Goal: Task Accomplishment & Management: Manage account settings

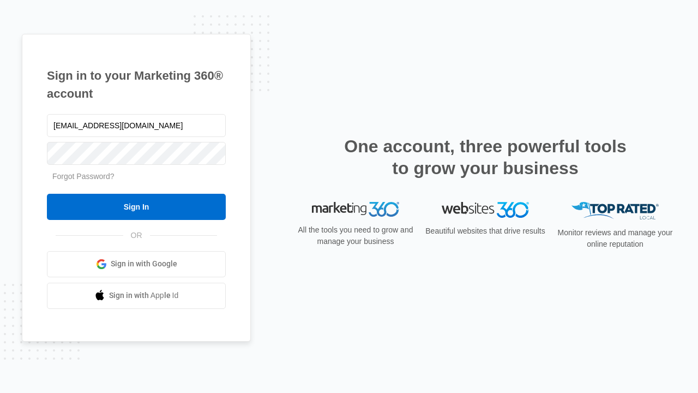
type input "[EMAIL_ADDRESS][DOMAIN_NAME]"
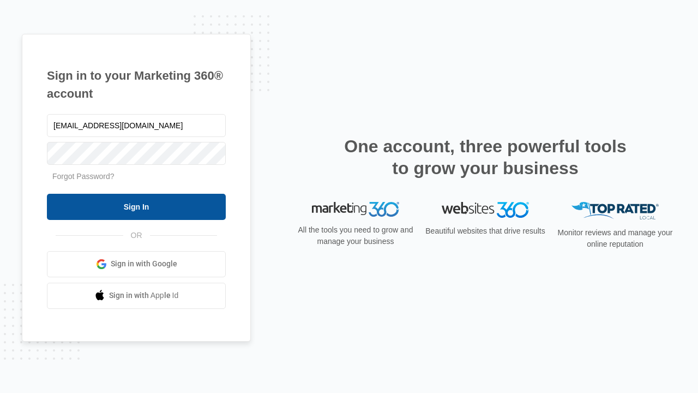
click at [136, 206] on input "Sign In" at bounding box center [136, 207] width 179 height 26
